Goal: Task Accomplishment & Management: Complete application form

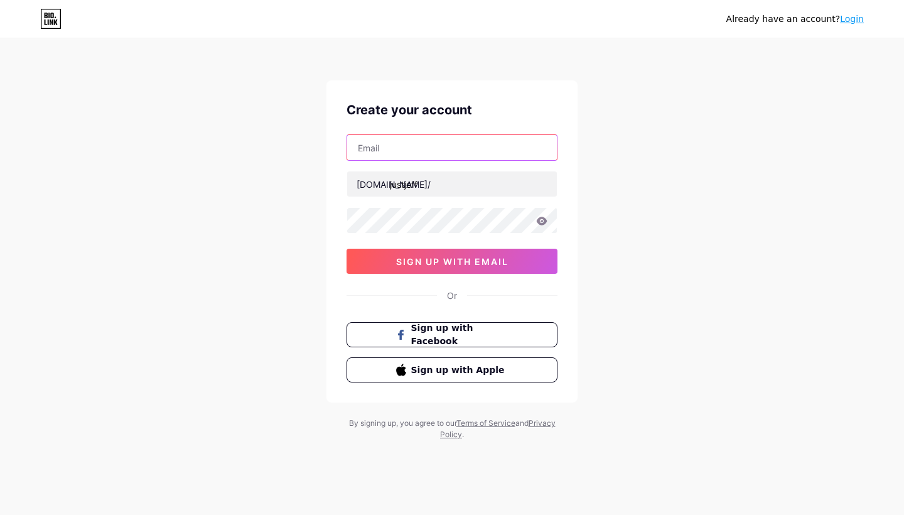
click at [421, 145] on input "text" at bounding box center [452, 147] width 210 height 25
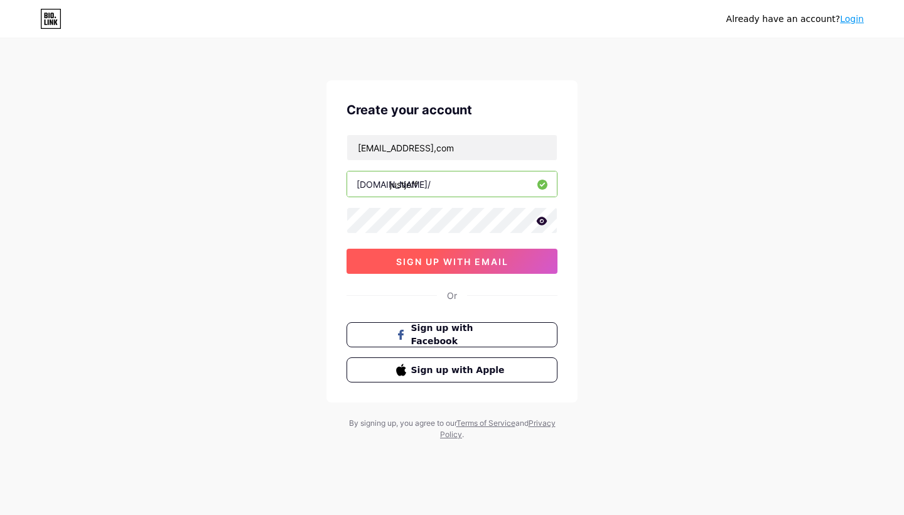
click at [510, 251] on button "sign up with email" at bounding box center [452, 261] width 211 height 25
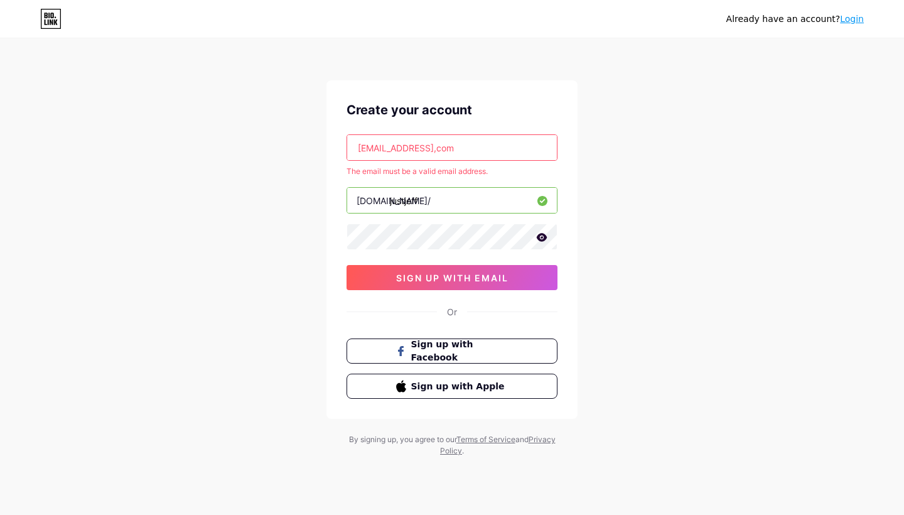
click at [437, 148] on input "[EMAIL_ADDRESS],com" at bounding box center [452, 147] width 210 height 25
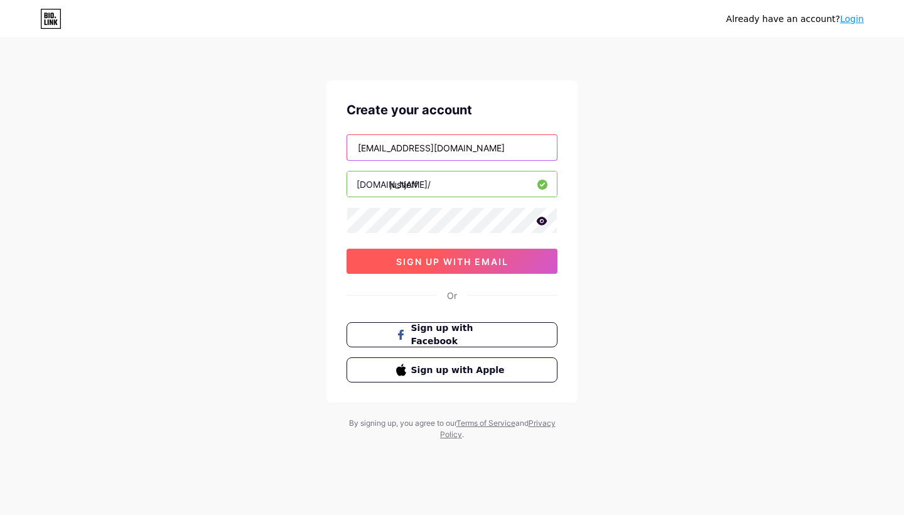
type input "[EMAIL_ADDRESS][DOMAIN_NAME]"
click at [448, 271] on button "sign up with email" at bounding box center [452, 261] width 211 height 25
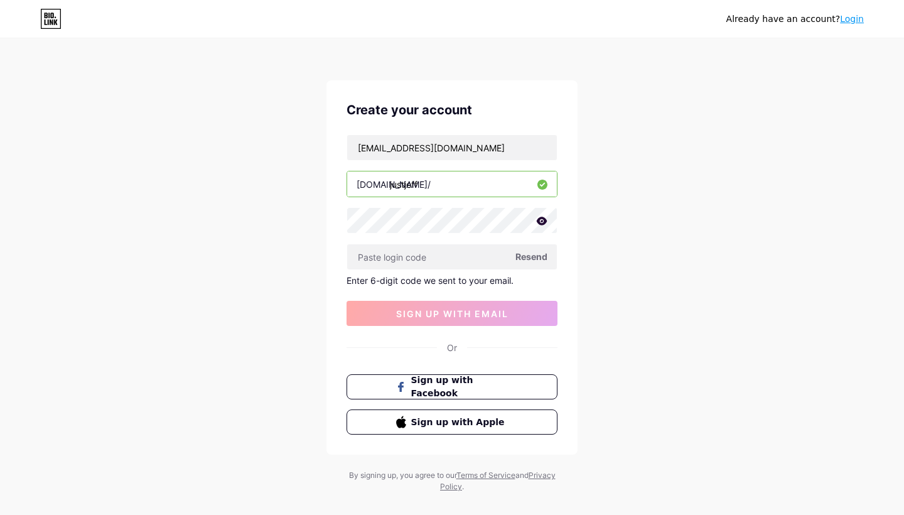
click at [525, 256] on span "Resend" at bounding box center [532, 256] width 32 height 13
click at [465, 143] on input "[EMAIL_ADDRESS][DOMAIN_NAME]" at bounding box center [452, 147] width 210 height 25
drag, startPoint x: 325, startPoint y: 127, endPoint x: 264, endPoint y: 114, distance: 61.6
click at [264, 114] on div "Already have an account? Login Create your account [EMAIL_ADDRESS][DOMAIN_NAME]…" at bounding box center [452, 266] width 904 height 533
drag, startPoint x: 430, startPoint y: 146, endPoint x: 324, endPoint y: 138, distance: 106.4
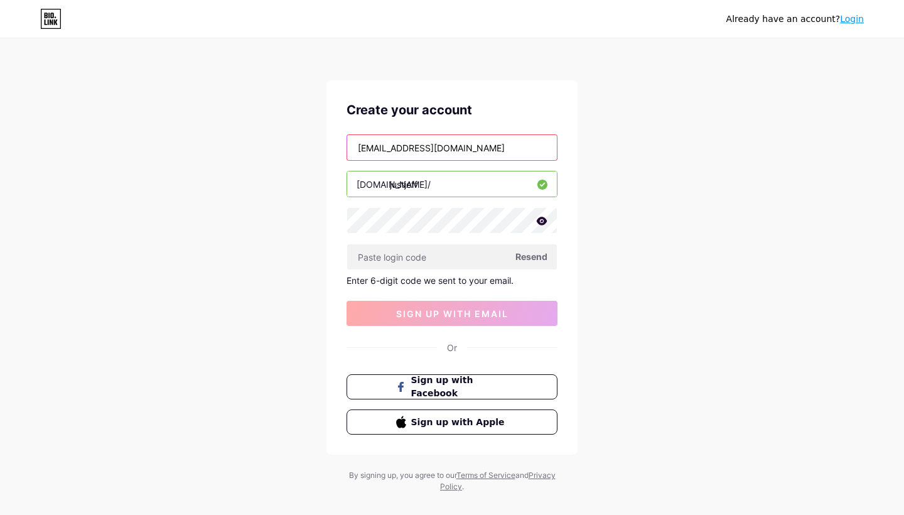
click at [324, 138] on div "Already have an account? Login Create your account [EMAIL_ADDRESS][DOMAIN_NAME]…" at bounding box center [452, 266] width 904 height 533
click at [534, 256] on span "Resend" at bounding box center [532, 256] width 32 height 13
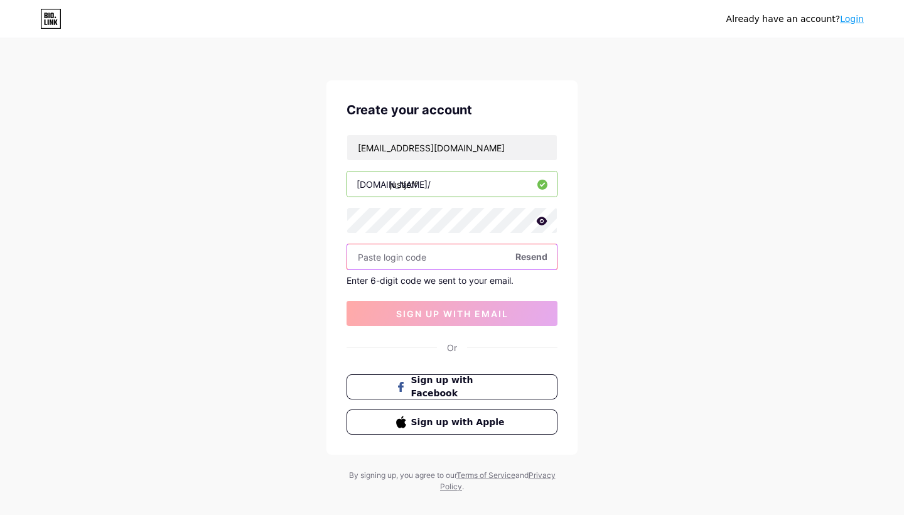
click at [431, 255] on input "text" at bounding box center [452, 256] width 210 height 25
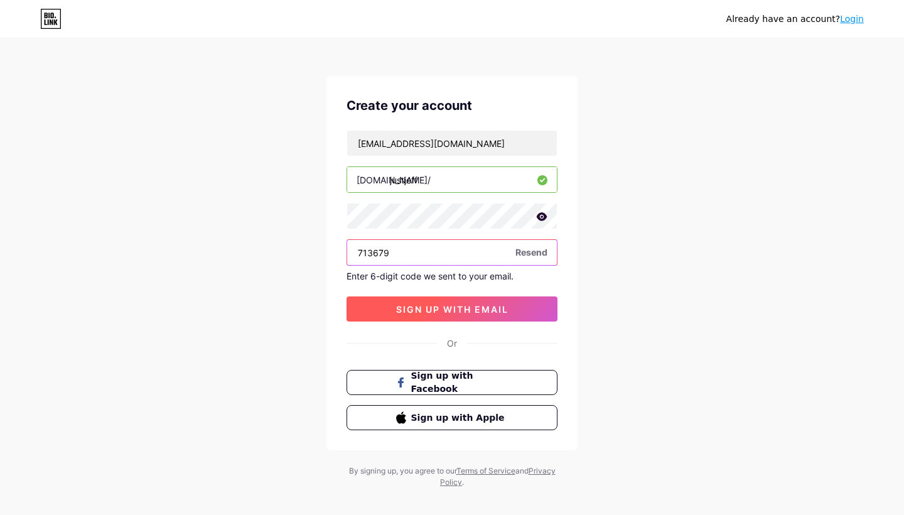
type input "713679"
click at [479, 313] on span "sign up with email" at bounding box center [452, 309] width 112 height 11
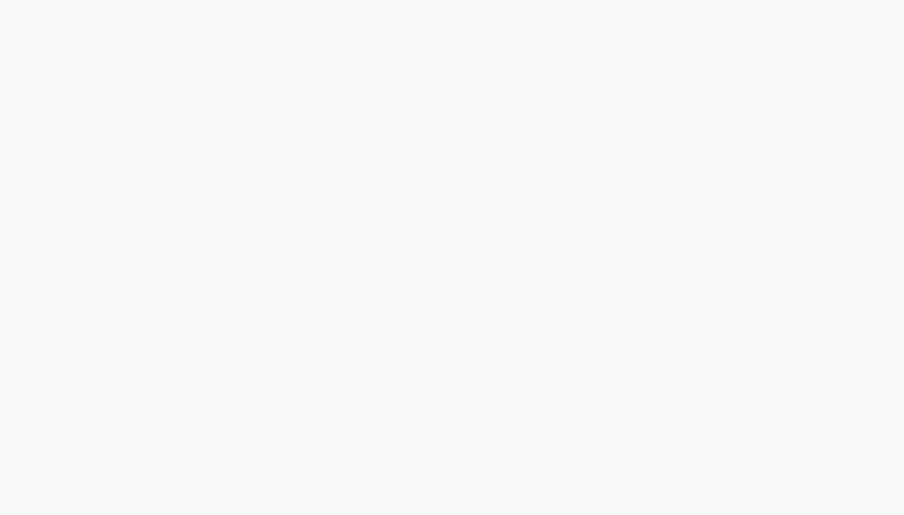
scroll to position [0, 0]
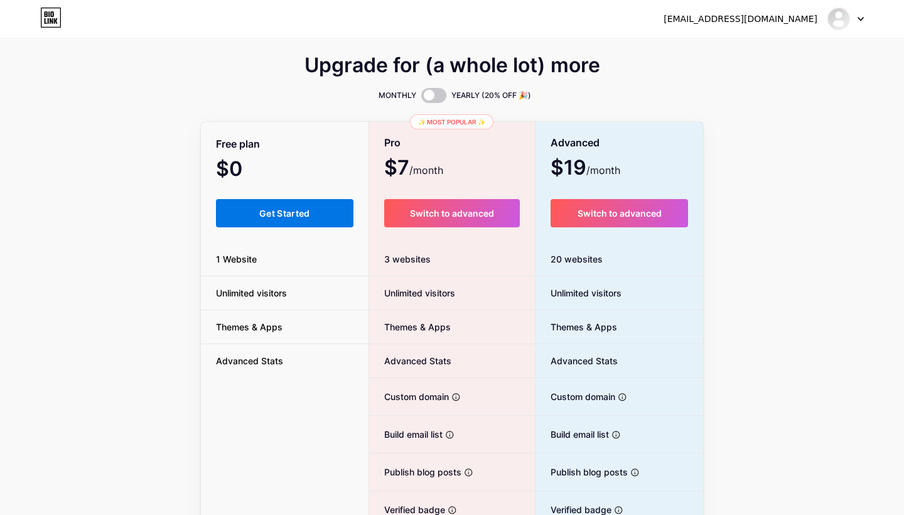
click at [309, 210] on span "Get Started" at bounding box center [284, 213] width 51 height 11
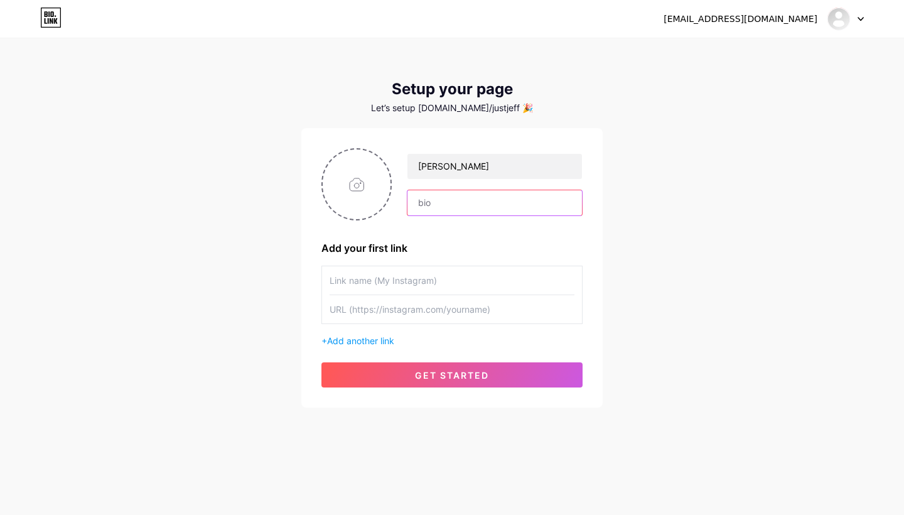
click at [438, 203] on input "text" at bounding box center [495, 202] width 175 height 25
click at [340, 340] on span "Add another link" at bounding box center [360, 340] width 67 height 11
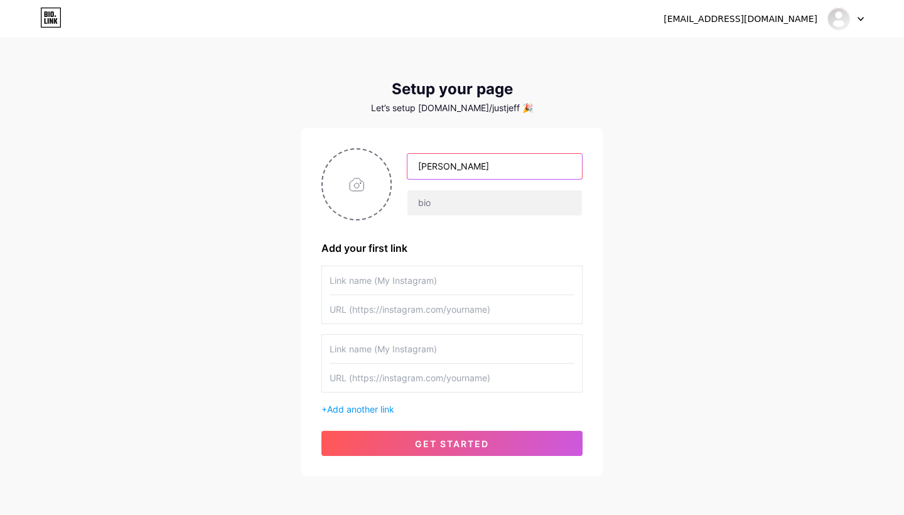
click at [468, 173] on input "[PERSON_NAME]" at bounding box center [495, 166] width 175 height 25
type input "[PERSON_NAME]"
click at [454, 202] on input "text" at bounding box center [495, 202] width 175 height 25
type input "Y"
type input "Direct Dp in between [GEOGRAPHIC_DATA],[GEOGRAPHIC_DATA],[GEOGRAPHIC_DATA]"
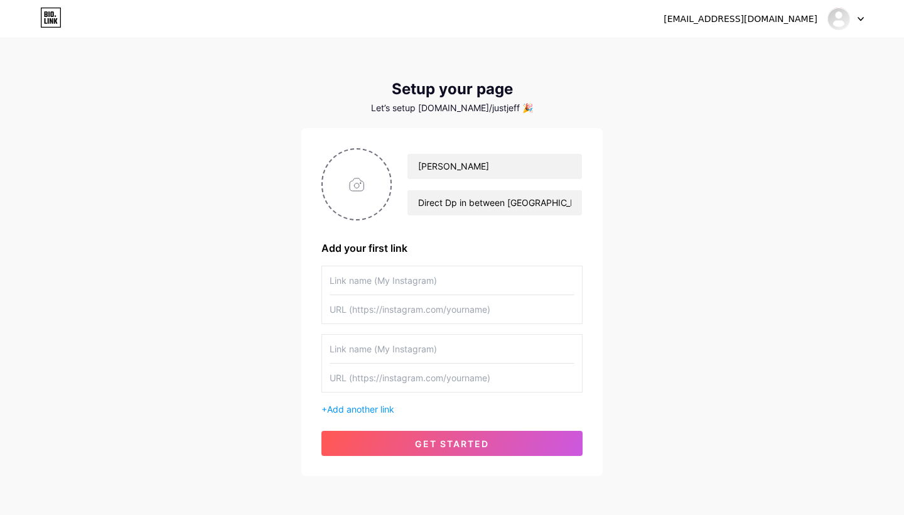
paste input "[URL][DOMAIN_NAME]"
type input "[URL][DOMAIN_NAME]"
click at [432, 374] on input "text" at bounding box center [452, 378] width 245 height 28
paste input "[URL][DOMAIN_NAME]"
type input "[URL][DOMAIN_NAME]"
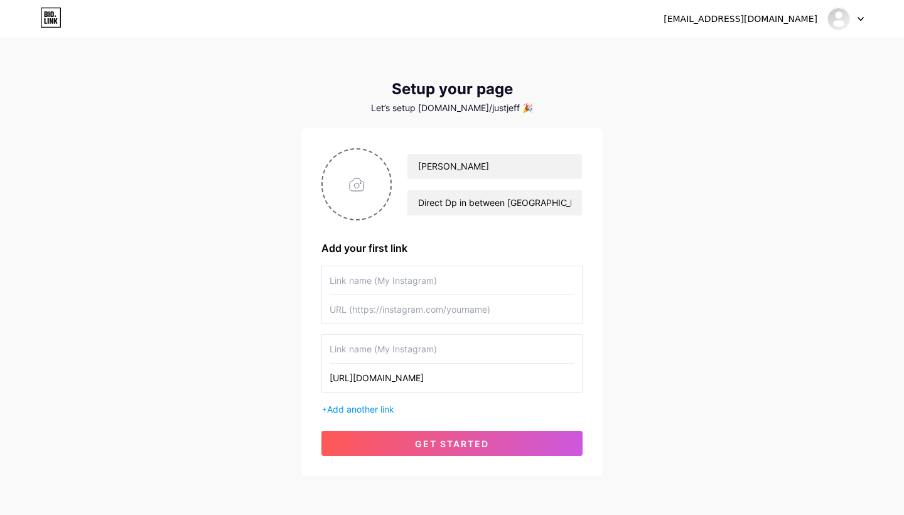
click at [423, 358] on input "text" at bounding box center [452, 349] width 245 height 28
type input "@justjeff"
click at [372, 274] on input "text" at bounding box center [452, 280] width 245 height 28
click at [416, 318] on input "text" at bounding box center [452, 309] width 245 height 28
paste input "[URL][DOMAIN_NAME]"
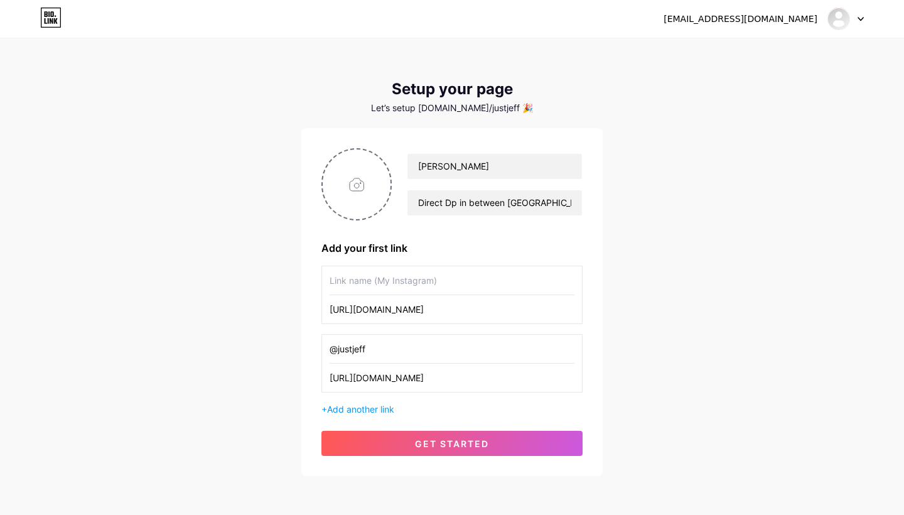
type input "[URL][DOMAIN_NAME]"
click at [421, 285] on input "text" at bounding box center [452, 280] width 245 height 28
type input "My Work"
click at [342, 184] on input "file" at bounding box center [357, 184] width 68 height 70
type input "C:\fakepath\2083b186-2be0-43ac-aa94-3642ca068ddb.JPG"
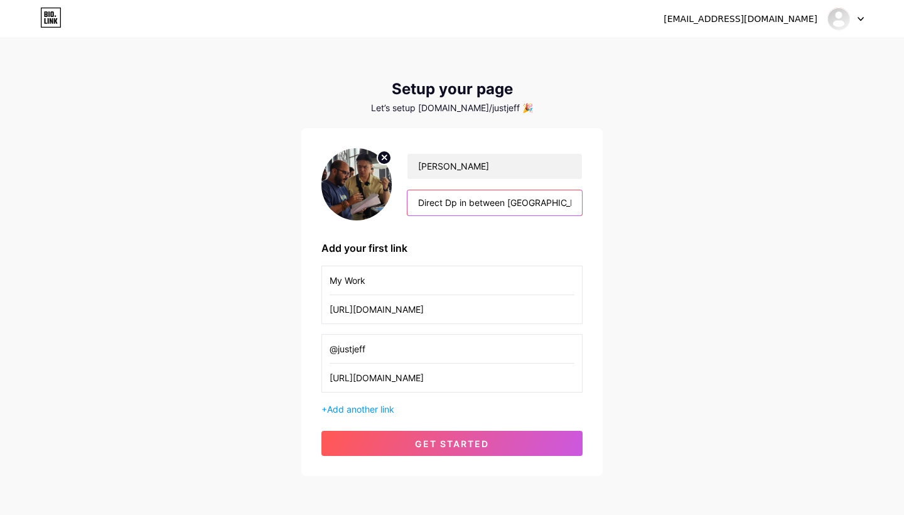
drag, startPoint x: 421, startPoint y: 204, endPoint x: 612, endPoint y: 224, distance: 191.9
click at [612, 224] on div "[EMAIL_ADDRESS][DOMAIN_NAME] Dashboard Logout Setup your page Let’s setup [DOMA…" at bounding box center [452, 258] width 904 height 516
click at [359, 408] on span "Add another link" at bounding box center [360, 409] width 67 height 11
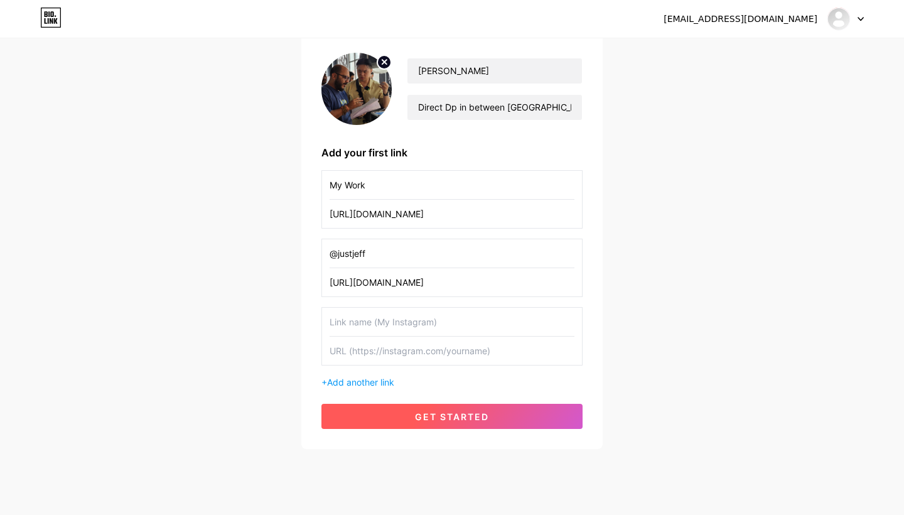
scroll to position [114, 0]
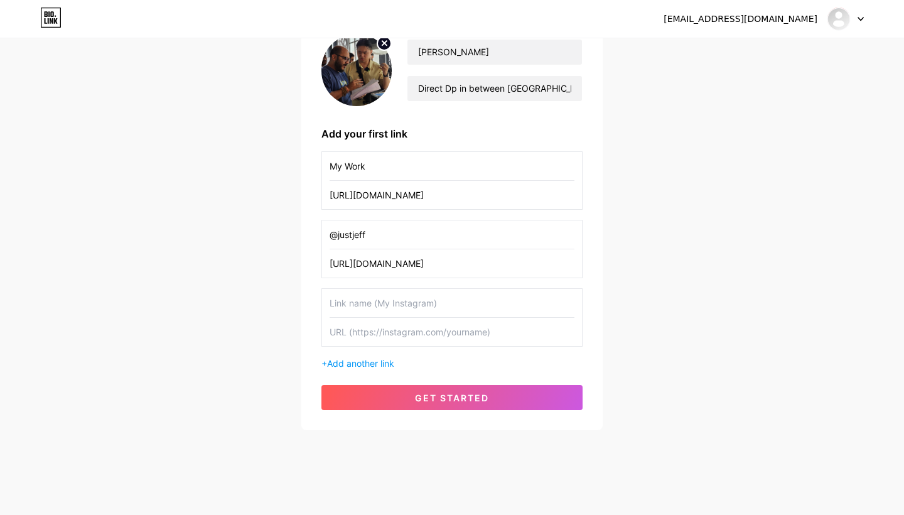
click at [374, 332] on input "text" at bounding box center [452, 332] width 245 height 28
paste input "[URL][DOMAIN_NAME]"
type input "[URL][DOMAIN_NAME]"
type input "Ｍ"
click at [344, 305] on input "My podcast (200ep+)" at bounding box center [452, 303] width 245 height 28
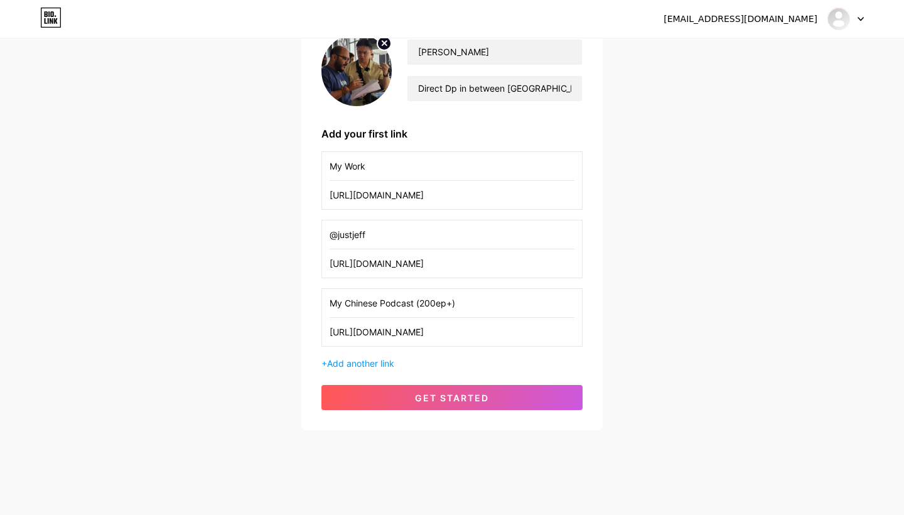
type input "My Chinese Podcast (200ep+)"
click at [403, 235] on input "@justjeff" at bounding box center [452, 234] width 245 height 28
type input "@justjeff"
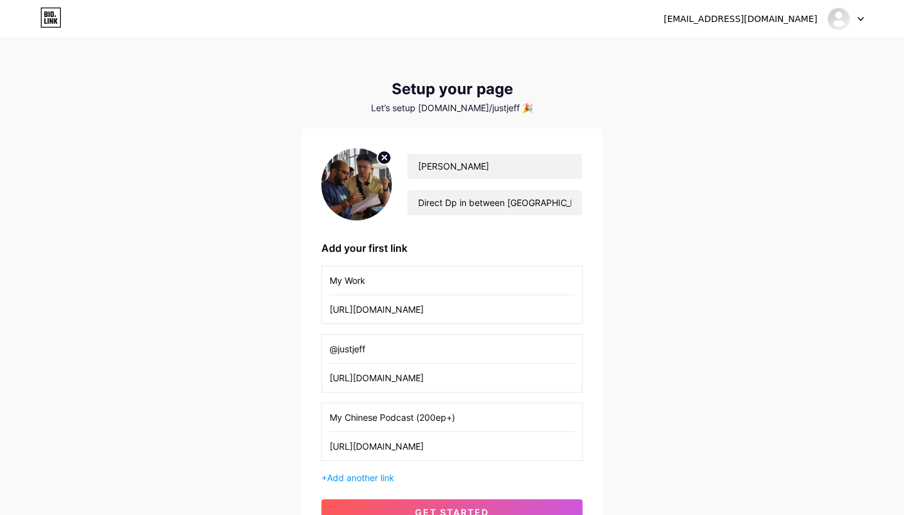
scroll to position [0, 0]
click at [435, 195] on input "Direct Dp in between [GEOGRAPHIC_DATA],[GEOGRAPHIC_DATA],[GEOGRAPHIC_DATA]" at bounding box center [495, 202] width 175 height 25
drag, startPoint x: 420, startPoint y: 203, endPoint x: 656, endPoint y: 203, distance: 236.2
click at [656, 203] on div "[EMAIL_ADDRESS][DOMAIN_NAME] Dashboard Logout Setup your page Let’s setup [DOMA…" at bounding box center [452, 292] width 904 height 585
paste input "Global Video Creator | Director, DP, Editor, Producer | [GEOGRAPHIC_DATA] • [GE…"
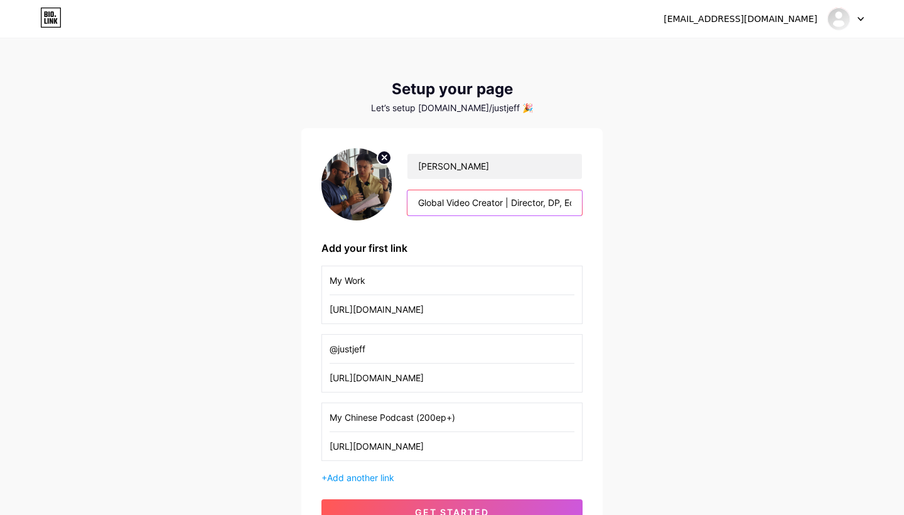
type input "Global Video Creator | Director, DP, Editor, Producer | [GEOGRAPHIC_DATA] • [GE…"
click at [472, 236] on div "[PERSON_NAME] Global Video Creator | Director, DP, Editor, Producer | [GEOGRAPH…" at bounding box center [452, 336] width 261 height 376
click at [352, 471] on div "+ Add another link" at bounding box center [452, 477] width 261 height 13
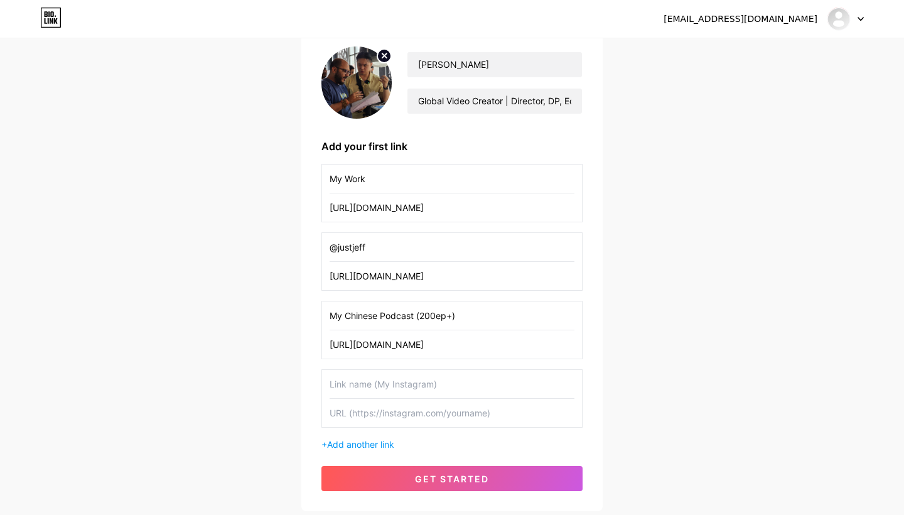
scroll to position [104, 0]
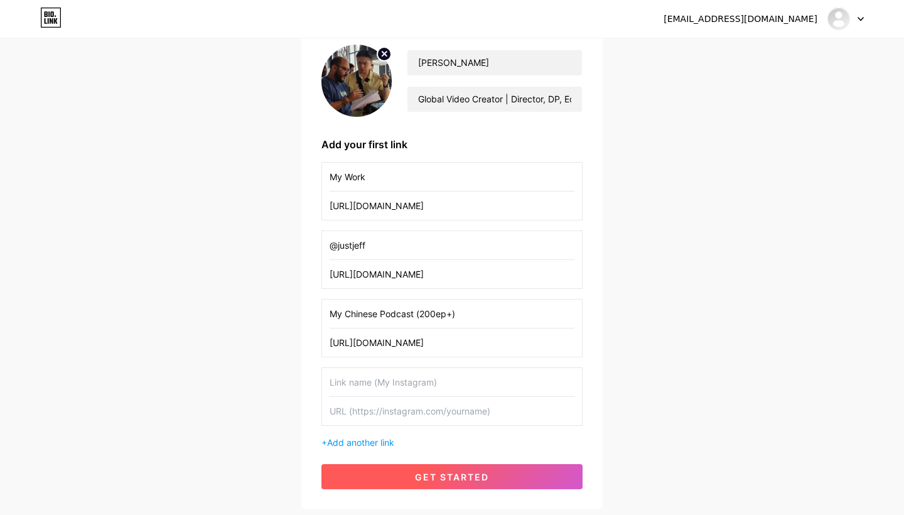
click at [433, 482] on span "get started" at bounding box center [452, 477] width 74 height 11
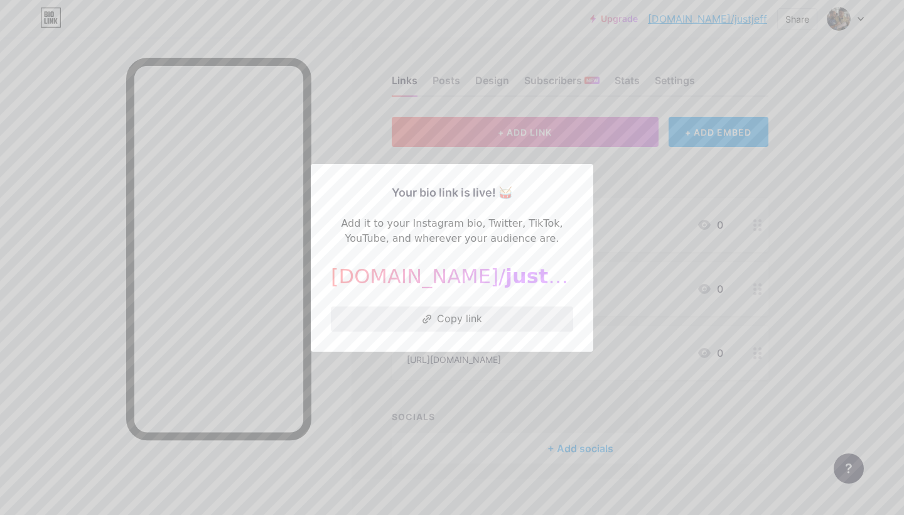
click at [493, 320] on button "Copy link" at bounding box center [452, 318] width 242 height 25
click at [729, 197] on div at bounding box center [452, 257] width 904 height 515
